Goal: Transaction & Acquisition: Purchase product/service

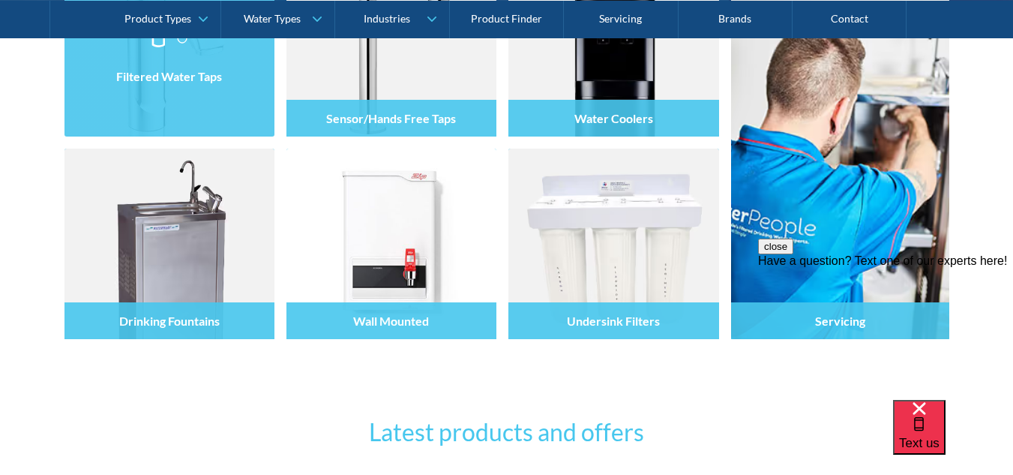
click at [247, 101] on div "Filtered Water Taps" at bounding box center [170, 73] width 210 height 127
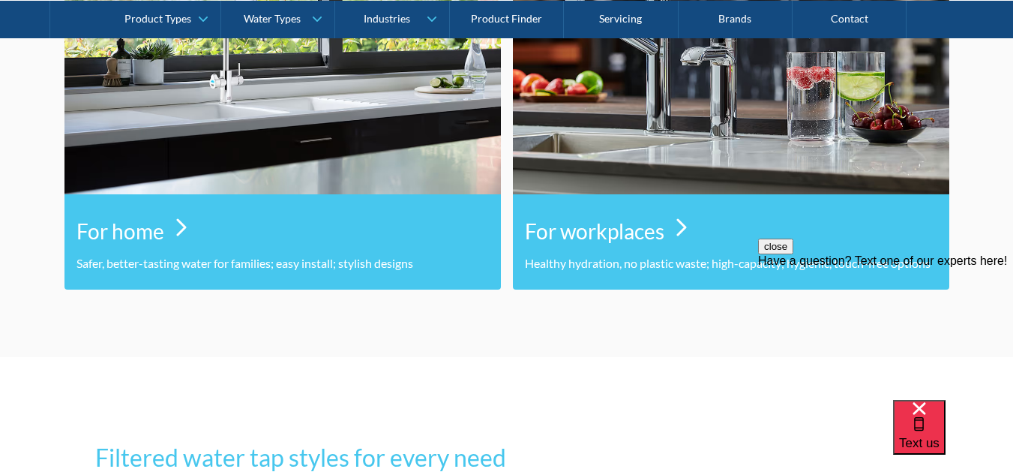
scroll to position [890, 0]
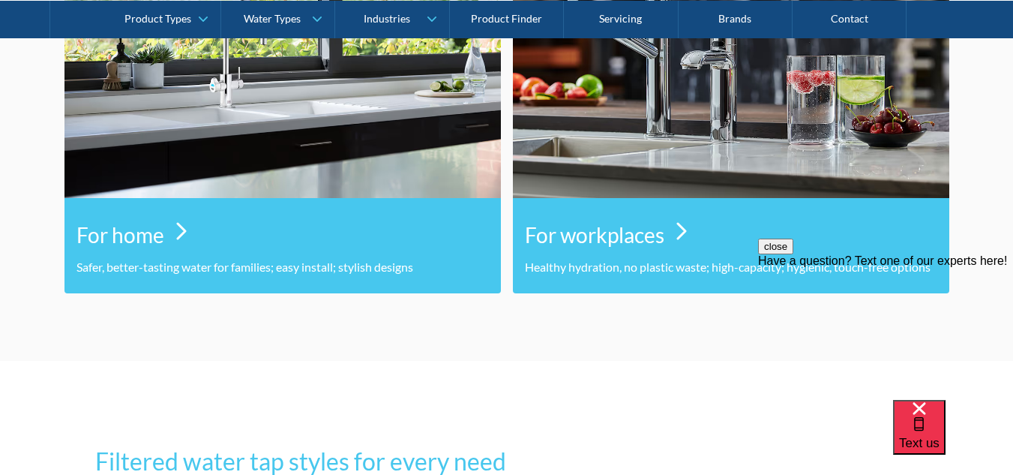
click at [172, 230] on div "For home" at bounding box center [283, 231] width 413 height 54
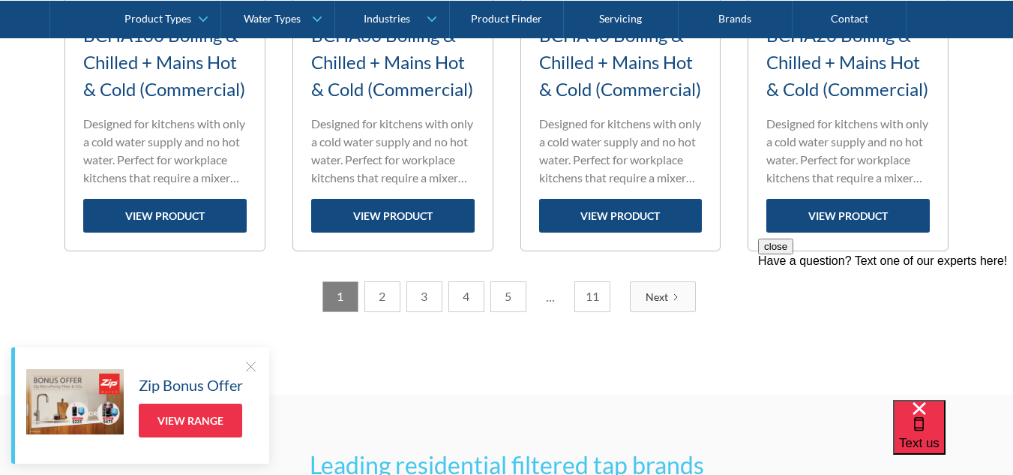
scroll to position [2164, 0]
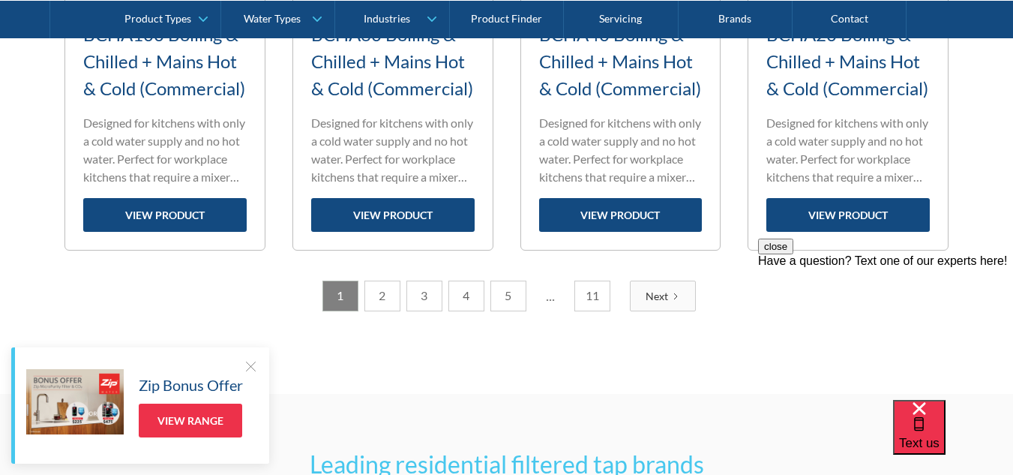
click at [677, 296] on icon "Next Page" at bounding box center [675, 296] width 9 height 9
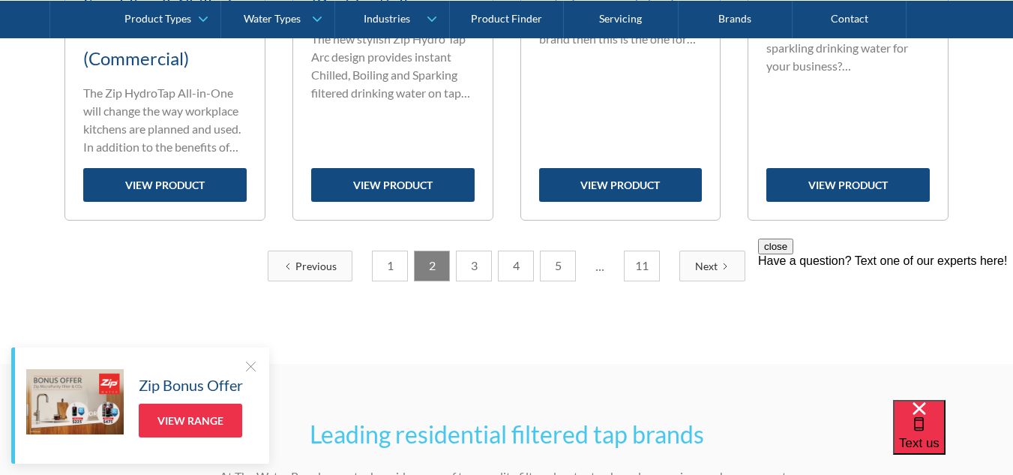
scroll to position [2277, 0]
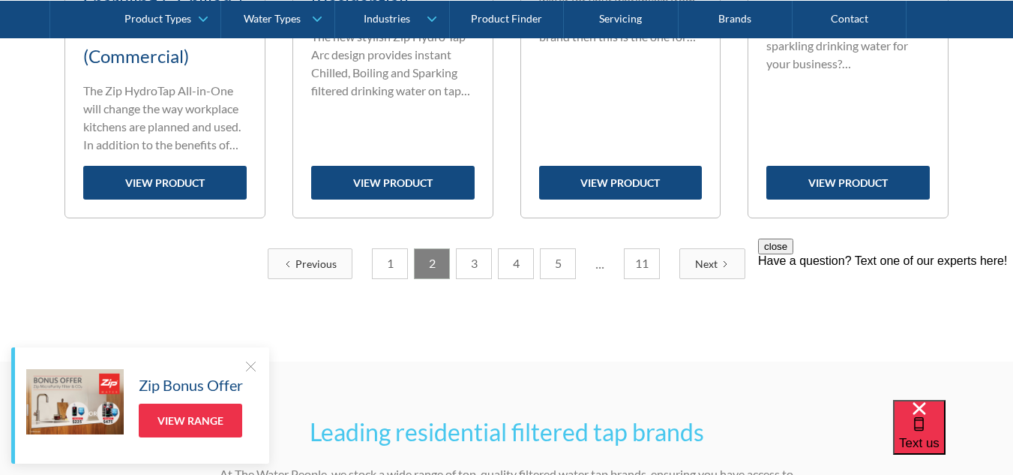
click at [704, 253] on link "Next" at bounding box center [713, 263] width 66 height 31
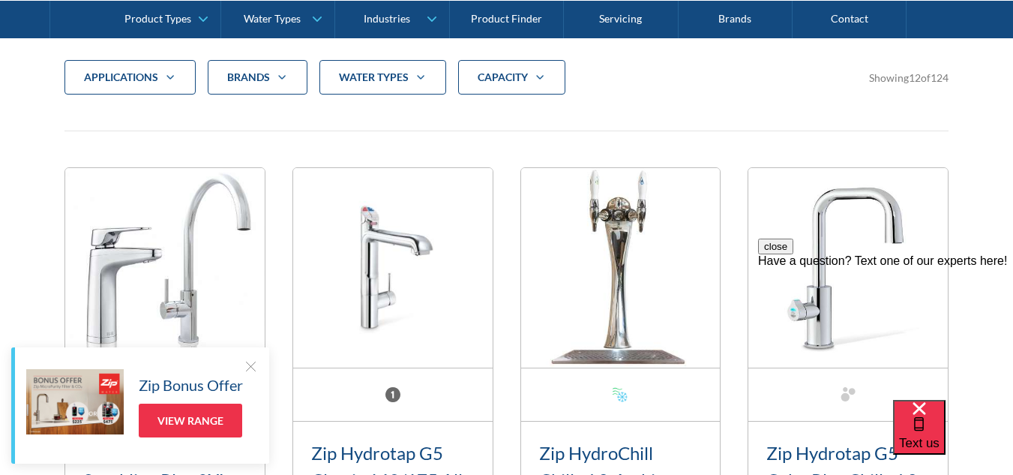
scroll to position [552, 0]
click at [794, 254] on button "close" at bounding box center [775, 247] width 35 height 16
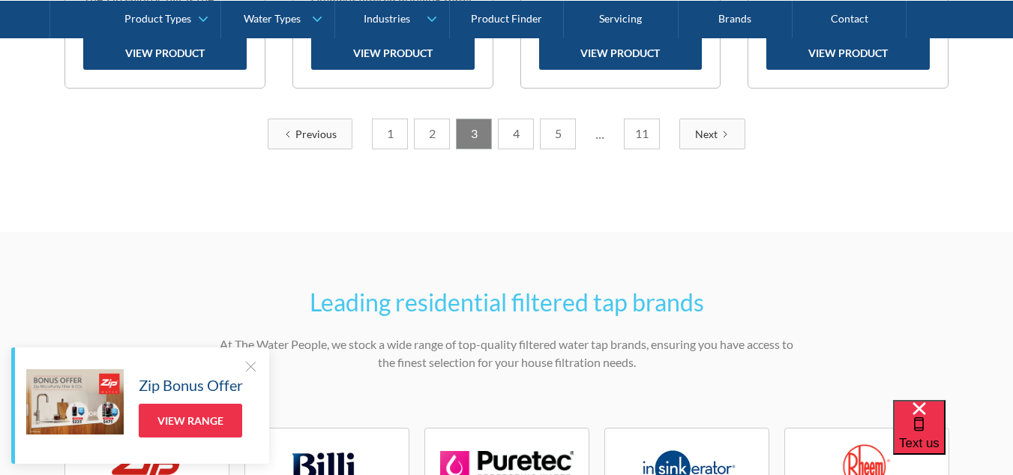
scroll to position [2412, 0]
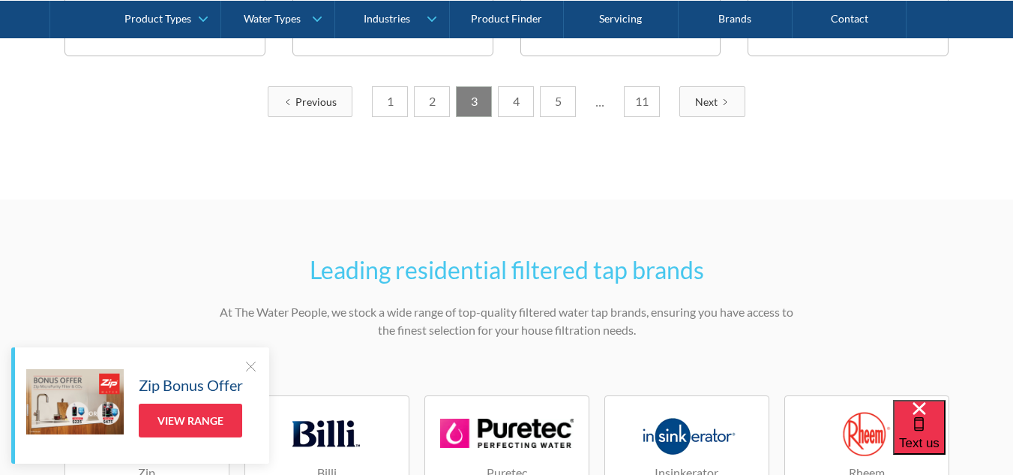
click at [728, 107] on link "Next" at bounding box center [713, 101] width 66 height 31
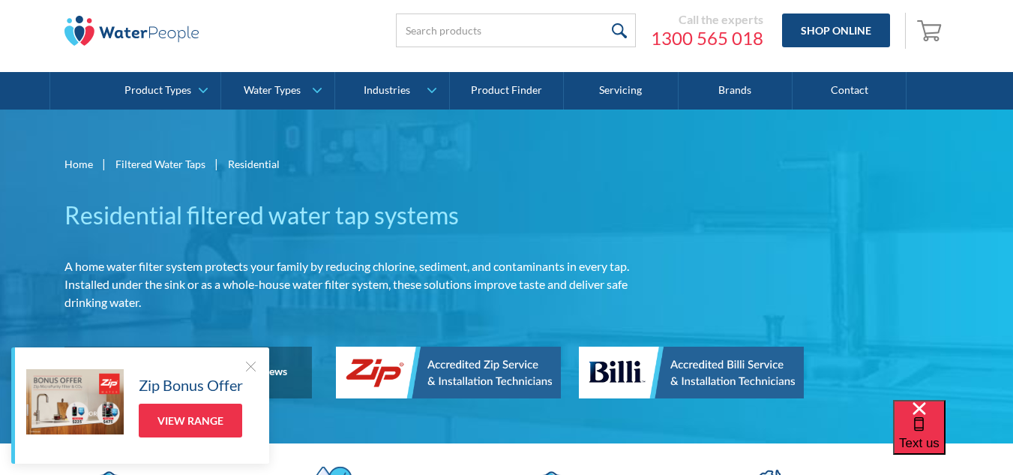
scroll to position [0, 0]
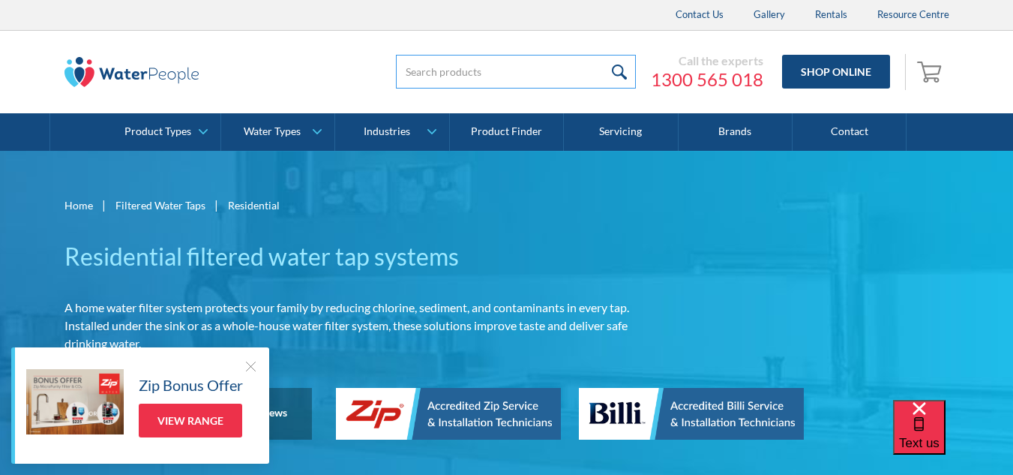
click at [449, 64] on input "search" at bounding box center [516, 72] width 240 height 34
type input "billi 0.2 micron fibron"
click at [604, 55] on input "submit" at bounding box center [620, 72] width 32 height 34
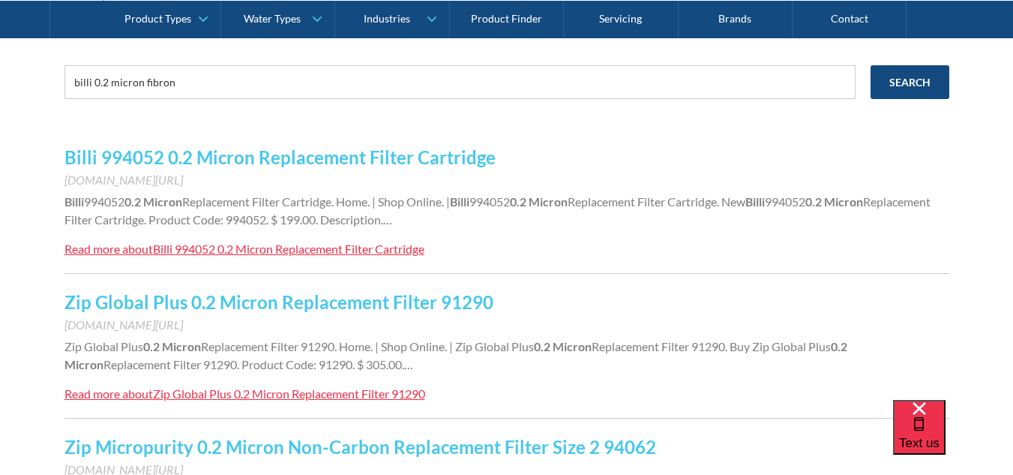
scroll to position [269, 0]
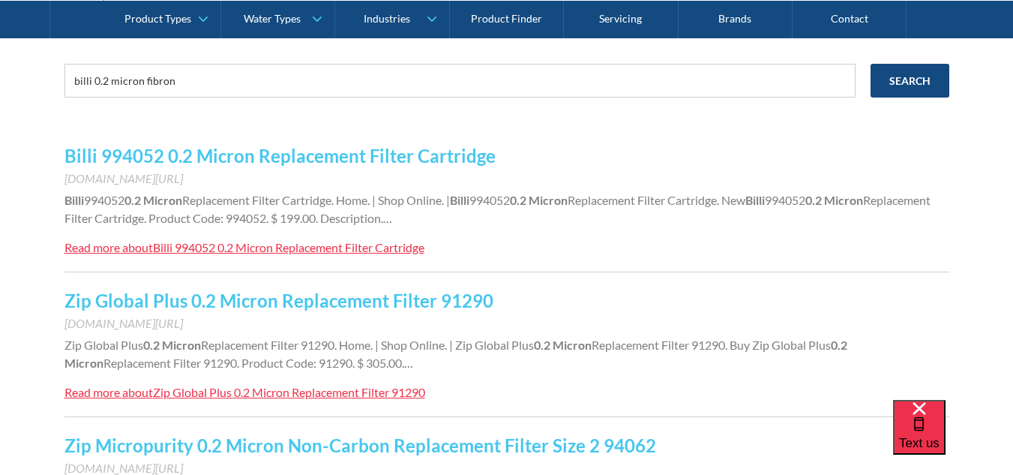
click at [344, 244] on div "Billi 994052 0.2 Micron Replacement Filter Cartridge" at bounding box center [289, 247] width 272 height 14
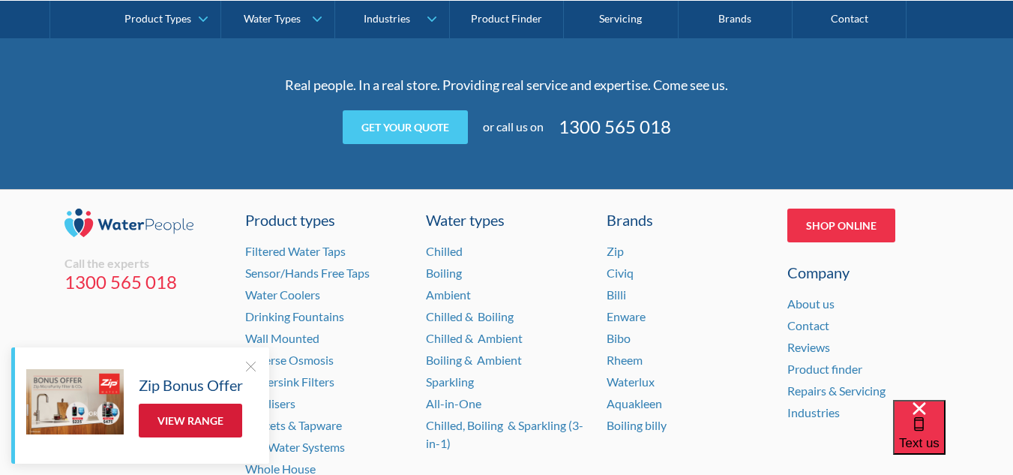
scroll to position [1158, 0]
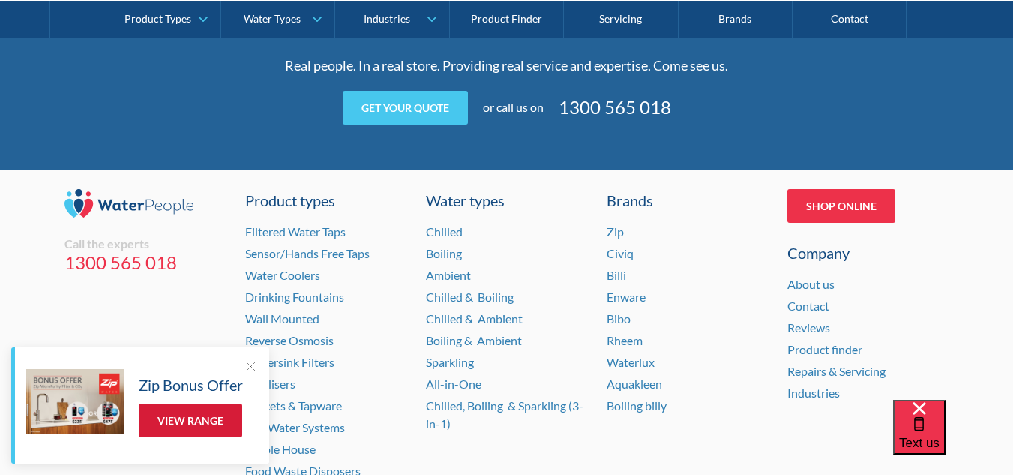
click at [182, 422] on link "View Range" at bounding box center [191, 421] width 104 height 34
